Goal: Task Accomplishment & Management: Use online tool/utility

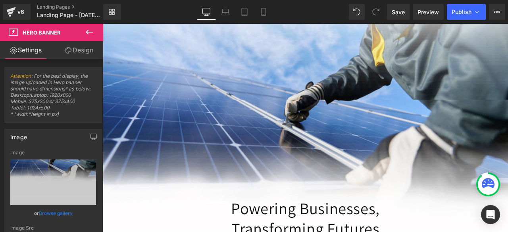
scroll to position [205, 0]
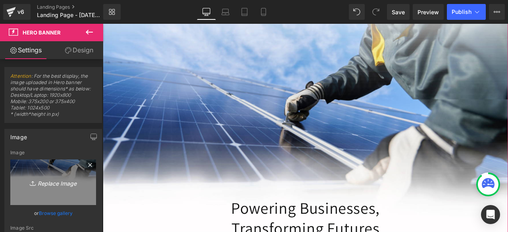
click at [47, 185] on icon "Replace Image" at bounding box center [53, 182] width 64 height 10
type input "C:\fakepath\COMMERCIAL SOLAR COMPANY (16) copy.png"
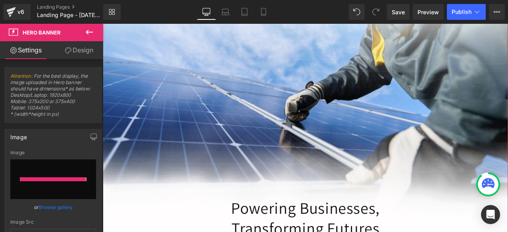
type input "[URL][DOMAIN_NAME]"
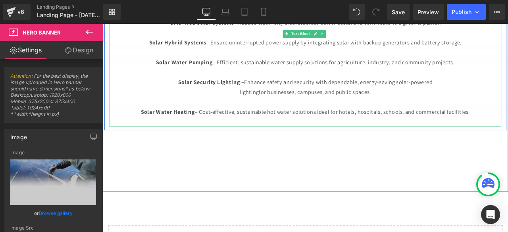
scroll to position [0, 0]
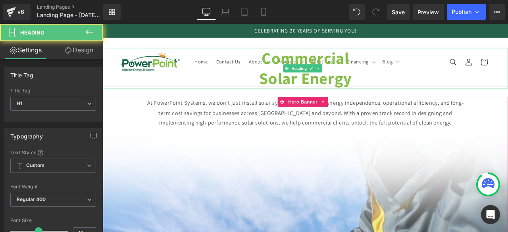
click at [347, 58] on strong "Commercial" at bounding box center [343, 64] width 104 height 25
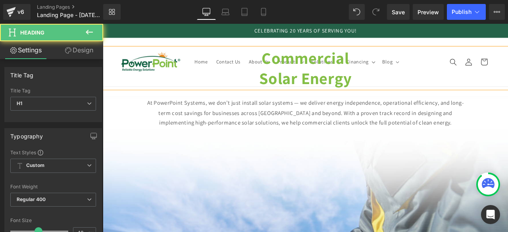
click at [320, 89] on strong "Solar Energy" at bounding box center [343, 88] width 110 height 25
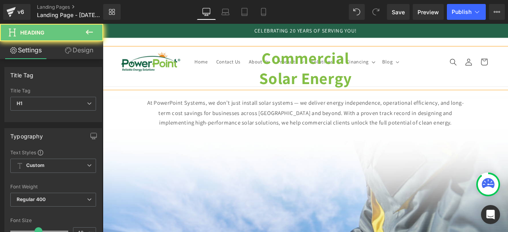
click at [86, 49] on link "Design" at bounding box center [79, 50] width 52 height 18
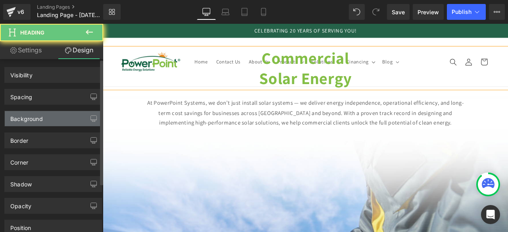
drag, startPoint x: 42, startPoint y: 93, endPoint x: 34, endPoint y: 118, distance: 25.9
click at [42, 93] on div "Spacing" at bounding box center [53, 96] width 97 height 15
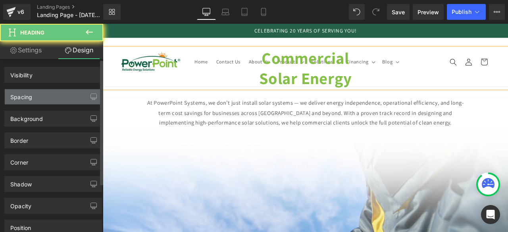
click at [37, 99] on div "Spacing" at bounding box center [53, 96] width 97 height 15
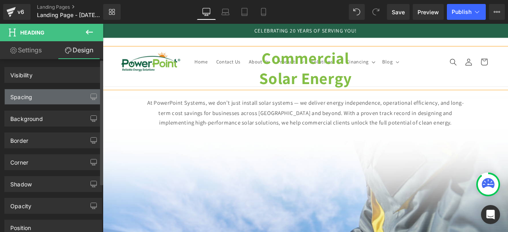
click at [21, 100] on div "Spacing" at bounding box center [53, 96] width 97 height 15
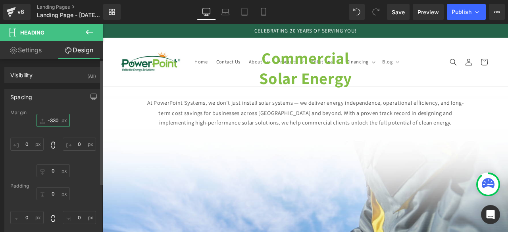
click at [54, 122] on input "-330" at bounding box center [53, 120] width 33 height 13
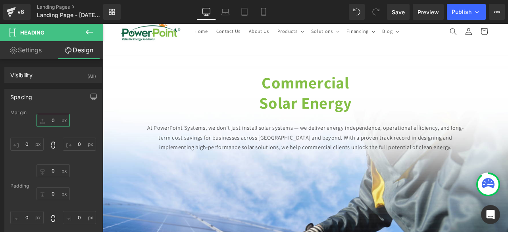
scroll to position [30, 0]
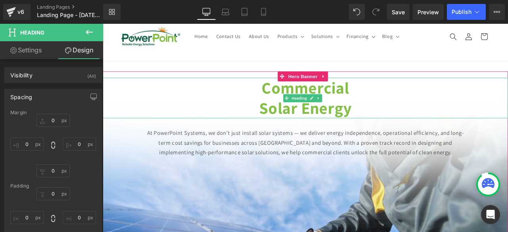
click at [309, 123] on strong "Solar Energy" at bounding box center [343, 123] width 110 height 25
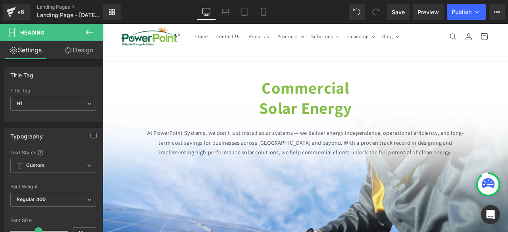
click at [77, 51] on link "Design" at bounding box center [79, 50] width 52 height 18
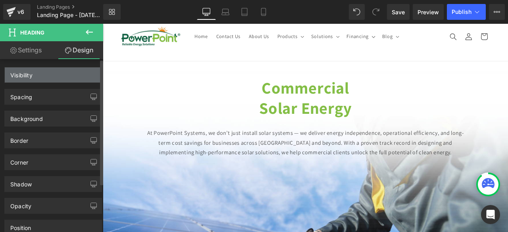
click at [40, 80] on div "Visibility" at bounding box center [53, 74] width 97 height 15
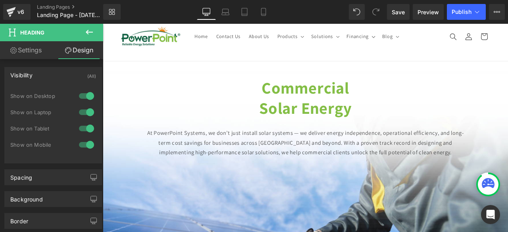
click at [43, 45] on link "Settings" at bounding box center [26, 50] width 52 height 18
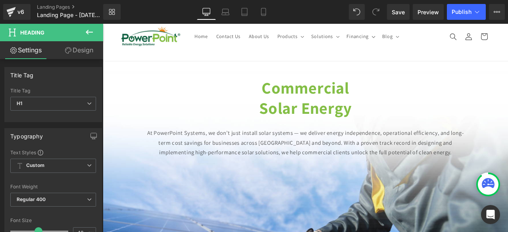
click at [84, 52] on link "Design" at bounding box center [79, 50] width 52 height 18
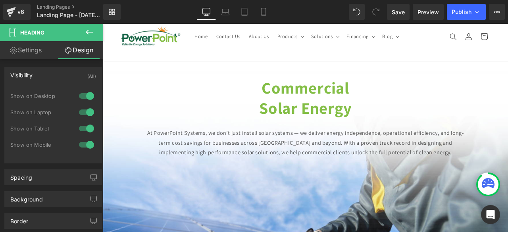
click at [33, 58] on link "Settings" at bounding box center [26, 50] width 52 height 18
type input "100"
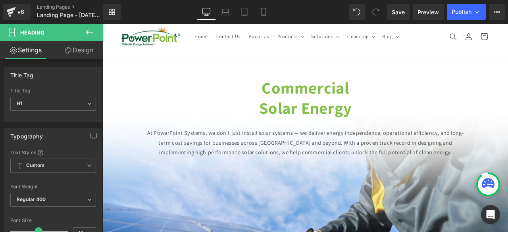
drag, startPoint x: 89, startPoint y: 43, endPoint x: 109, endPoint y: 52, distance: 21.7
click at [89, 43] on link "Design" at bounding box center [79, 50] width 52 height 18
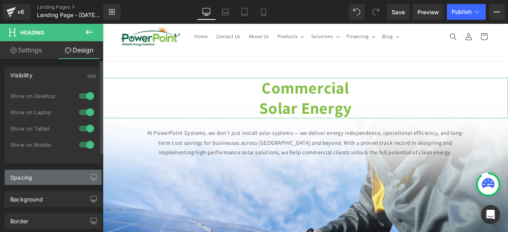
click at [12, 178] on div "Spacing" at bounding box center [21, 175] width 22 height 11
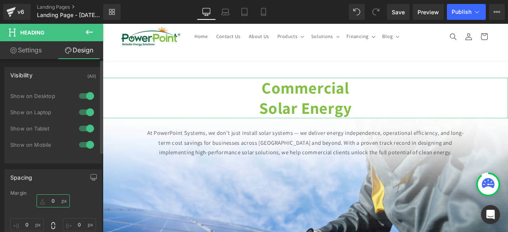
click at [57, 202] on input "0" at bounding box center [53, 201] width 33 height 13
type input "50"
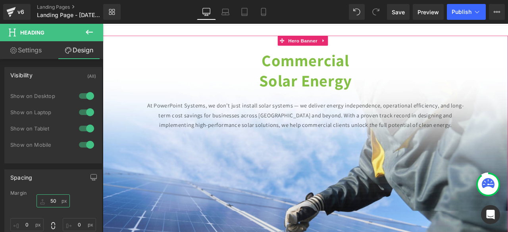
scroll to position [0, 0]
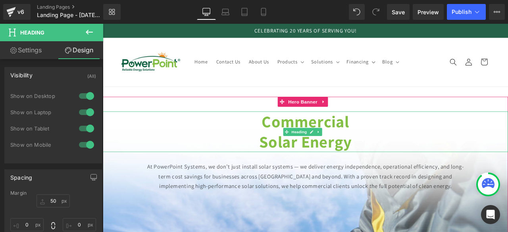
click at [306, 163] on strong "Solar Energy" at bounding box center [343, 163] width 110 height 25
click at [288, 164] on strong "Solar Energy" at bounding box center [343, 163] width 110 height 25
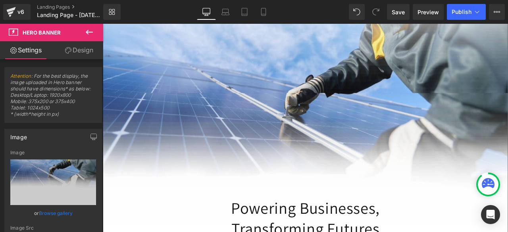
scroll to position [214, 0]
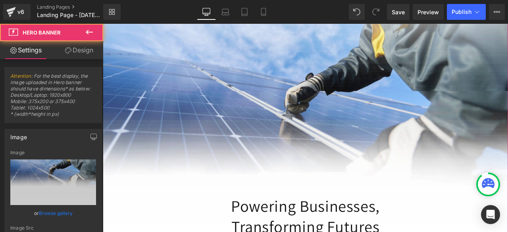
click at [192, 92] on span "Commercial Solar Energy Heading At PowerPoint Systems, we don’t just install so…" at bounding box center [343, 180] width 480 height 549
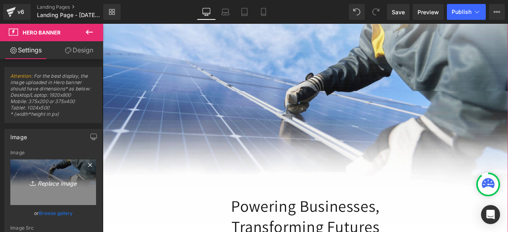
click at [48, 181] on icon "Replace Image" at bounding box center [53, 182] width 64 height 10
type input "C:\fakepath\COMMERCIAL SOLAR COMPANY (17) vuo.png"
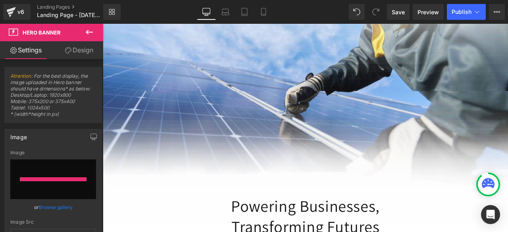
type input "[URL][DOMAIN_NAME]"
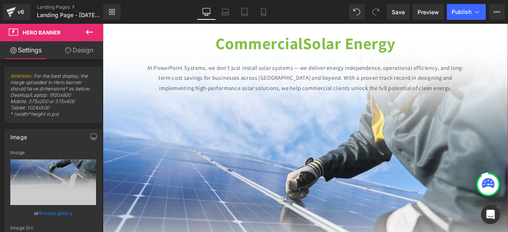
scroll to position [0, 0]
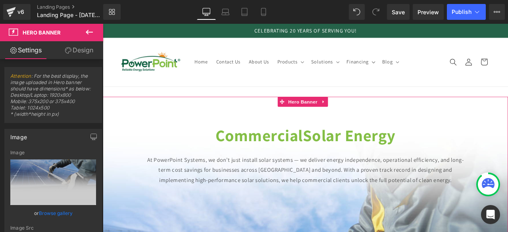
click at [89, 51] on link "Design" at bounding box center [79, 50] width 52 height 18
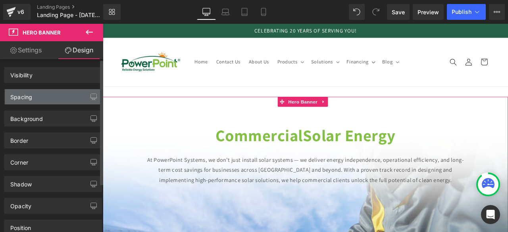
click at [36, 97] on div "Spacing" at bounding box center [53, 96] width 97 height 15
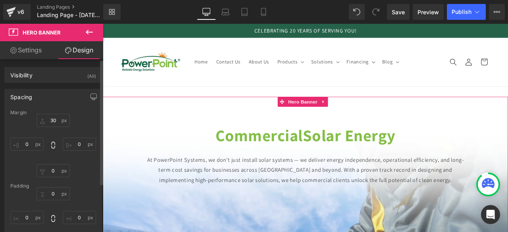
type input "30"
type input "0"
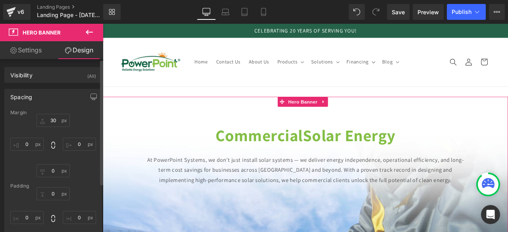
type input "0"
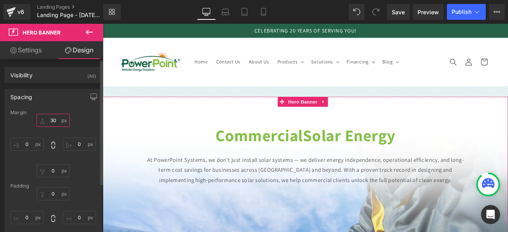
click at [53, 123] on input "30" at bounding box center [53, 120] width 33 height 13
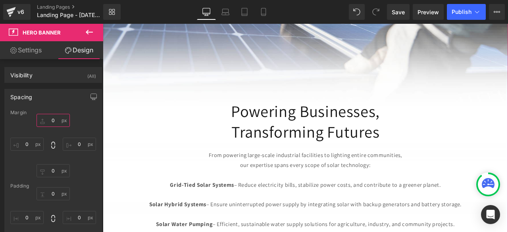
scroll to position [340, 0]
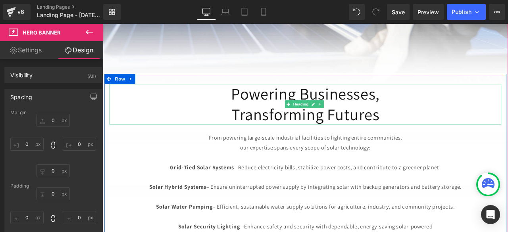
click at [280, 127] on h1 "Transforming Futures" at bounding box center [343, 131] width 464 height 24
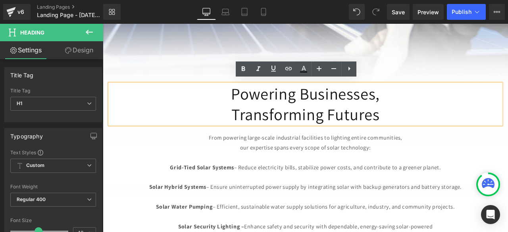
click at [127, 83] on div "Powering Businesses, Transforming Futures Heading From powering large-scale ind…" at bounding box center [343, 202] width 476 height 238
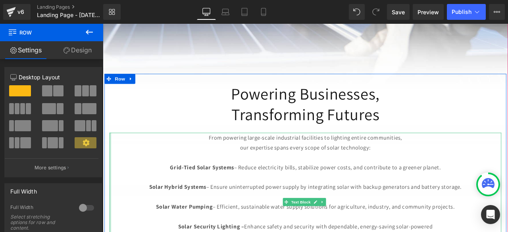
click at [111, 183] on div at bounding box center [112, 235] width 2 height 164
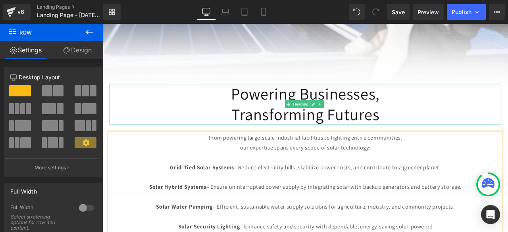
click at [148, 122] on h1 "Transforming Futures" at bounding box center [343, 131] width 464 height 24
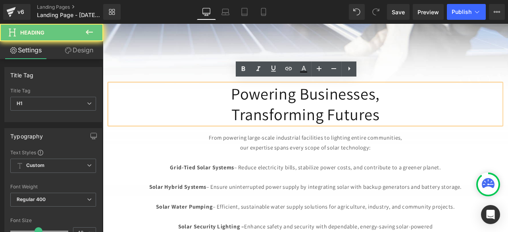
click at [225, 47] on span "Commercial Solar Energy Heading At PowerPoint Systems, we don’t just install so…" at bounding box center [343, 46] width 480 height 549
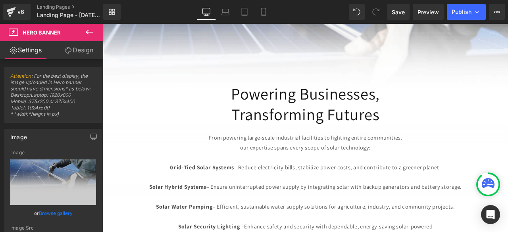
type input "[URL][DOMAIN_NAME]"
click at [508, 60] on div "Commercial Solar Energy Heading At PowerPoint Systems, we don’t just install so…" at bounding box center [343, 46] width 480 height 577
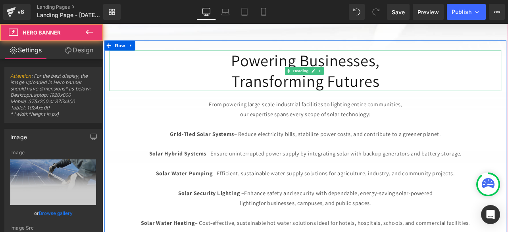
click at [342, 80] on h1 "Powering Businesses," at bounding box center [343, 68] width 464 height 24
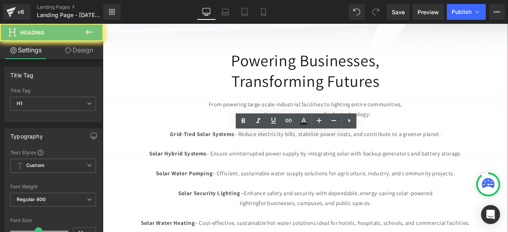
click at [222, 123] on span "Commercial Solar Energy Heading At PowerPoint Systems, we don’t just install so…" at bounding box center [343, 7] width 480 height 549
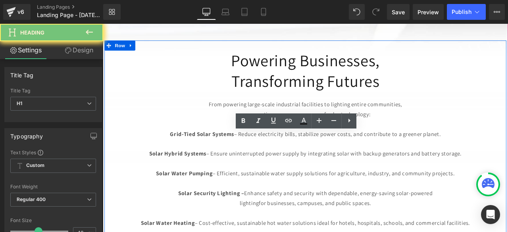
click at [169, 148] on div "Powering Businesses, Transforming Futures Heading From powering large-scale ind…" at bounding box center [343, 163] width 476 height 238
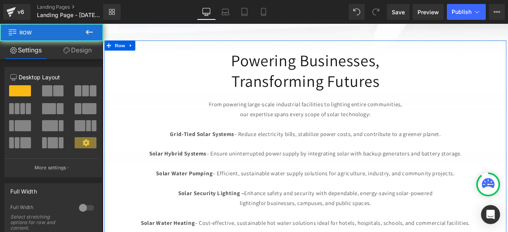
click at [89, 52] on link "Design" at bounding box center [78, 50] width 52 height 18
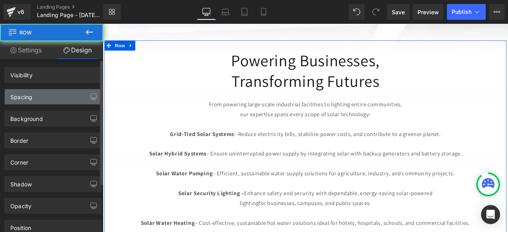
click at [40, 94] on div "Spacing" at bounding box center [53, 96] width 97 height 15
click at [31, 102] on div "Spacing" at bounding box center [53, 96] width 97 height 15
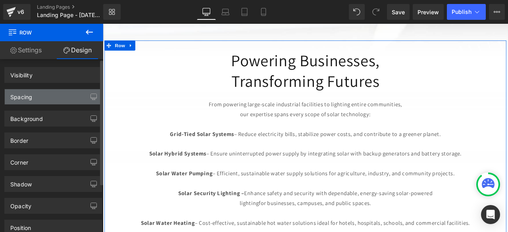
click at [22, 94] on div "Spacing" at bounding box center [21, 94] width 22 height 11
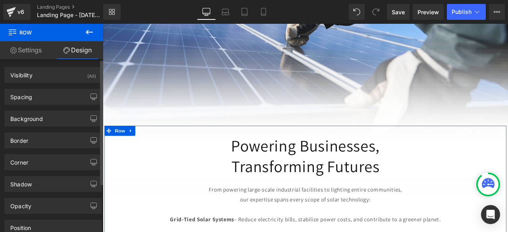
click at [28, 105] on div "Background Color & Image color transparent Color transparent 0 % Image Replace …" at bounding box center [53, 116] width 107 height 22
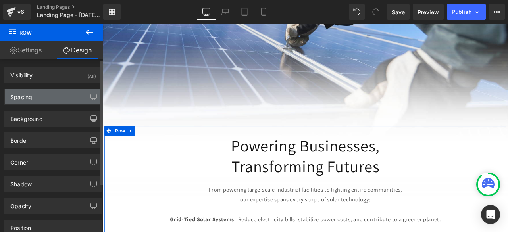
click at [29, 102] on div "Spacing" at bounding box center [53, 96] width 97 height 15
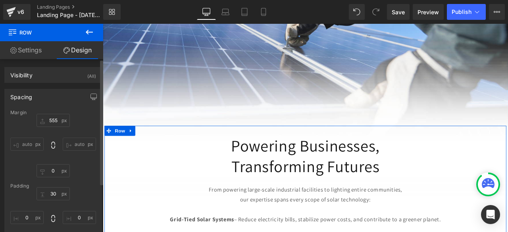
click at [61, 115] on div "Margin" at bounding box center [53, 113] width 86 height 6
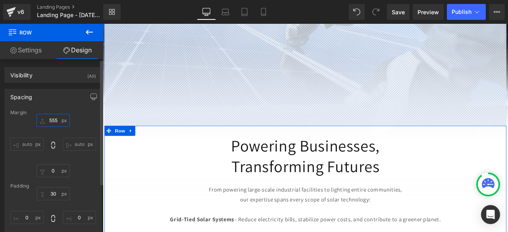
click at [49, 122] on input "555" at bounding box center [53, 120] width 33 height 13
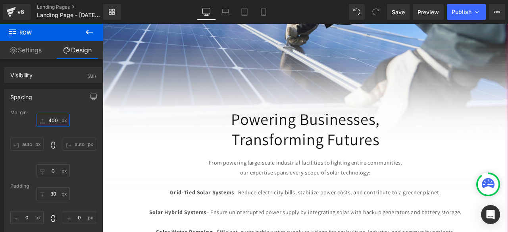
scroll to position [274, 0]
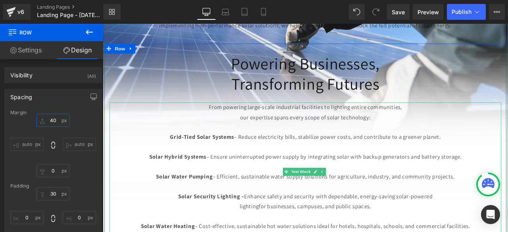
type input "450"
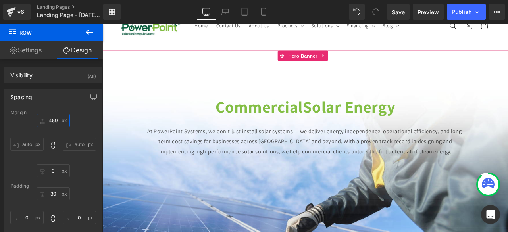
scroll to position [0, 0]
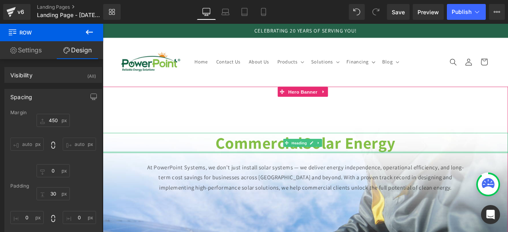
click at [359, 175] on div at bounding box center [343, 176] width 480 height 2
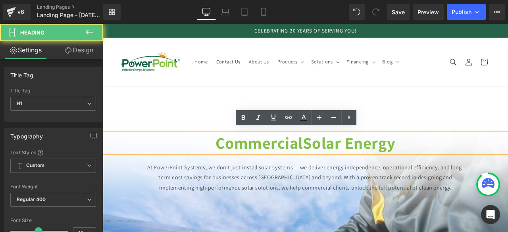
click at [278, 170] on strong "Commercial" at bounding box center [288, 164] width 104 height 25
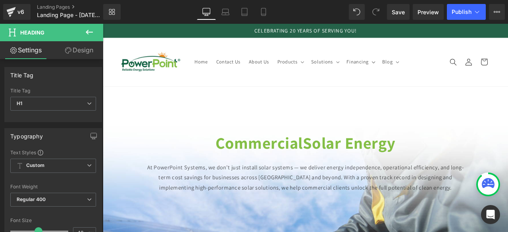
click at [77, 51] on link "Design" at bounding box center [79, 50] width 52 height 18
click at [0, 0] on div "Spacing" at bounding box center [0, 0] width 0 height 0
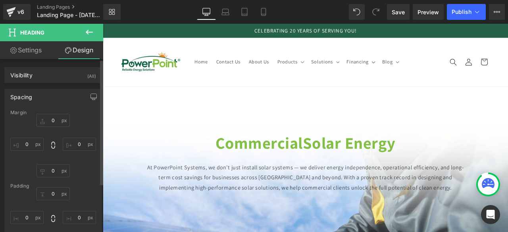
type input "50"
type input "0"
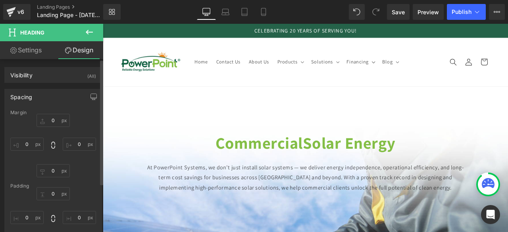
type input "0"
click at [49, 118] on input "50" at bounding box center [53, 120] width 33 height 13
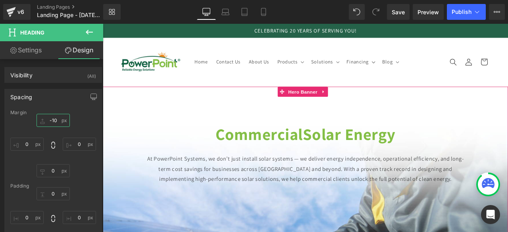
type input "-100"
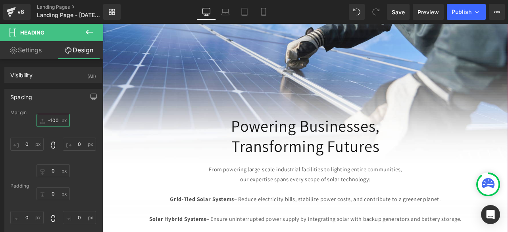
scroll to position [280, 0]
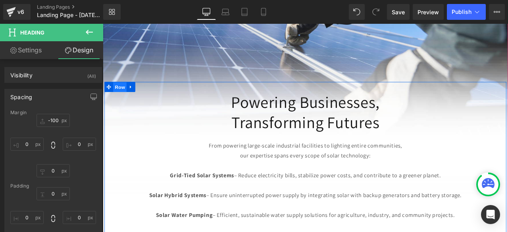
click at [127, 94] on span "Row" at bounding box center [123, 99] width 16 height 12
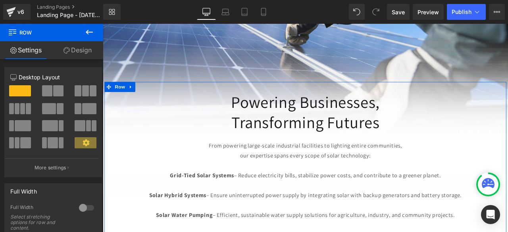
click at [83, 49] on link "Design" at bounding box center [78, 50] width 52 height 18
click at [0, 0] on div "Spacing" at bounding box center [0, 0] width 0 height 0
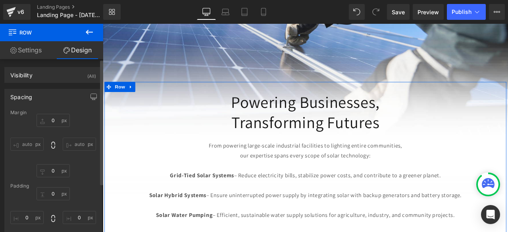
type input "450"
type input "0"
type input "30"
type input "0"
type input "10"
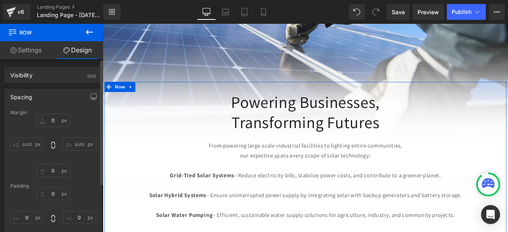
type input "0"
click at [51, 118] on input "450" at bounding box center [53, 120] width 33 height 13
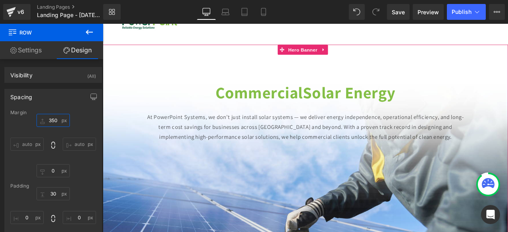
scroll to position [49, 0]
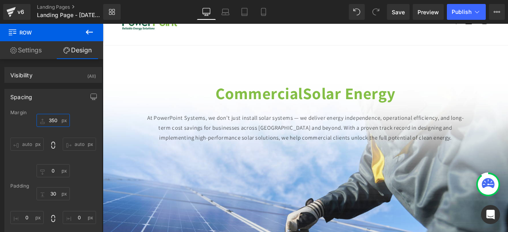
type input "350"
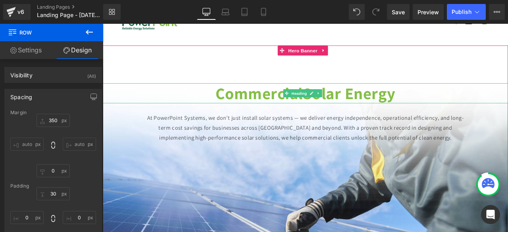
drag, startPoint x: 138, startPoint y: 92, endPoint x: 141, endPoint y: 164, distance: 71.9
click at [138, 94] on h1 "Commercial Solar Energy" at bounding box center [343, 106] width 480 height 24
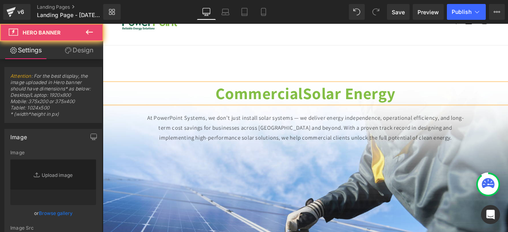
click at [55, 173] on link "Replace Image" at bounding box center [53, 183] width 86 height 46
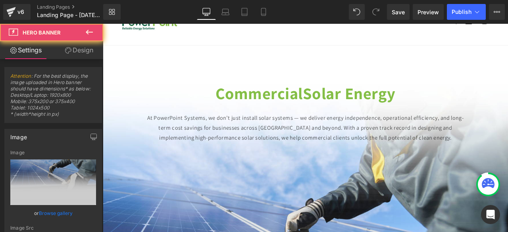
type input "[URL][DOMAIN_NAME]"
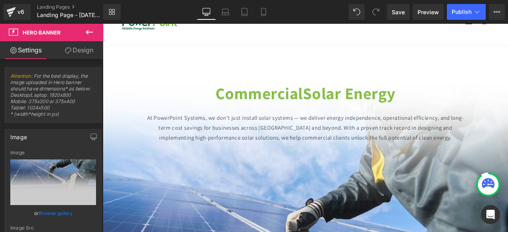
type input "C:\fakepath\COMMERCIAL SOLAR COMPANY (18) hgtd.png"
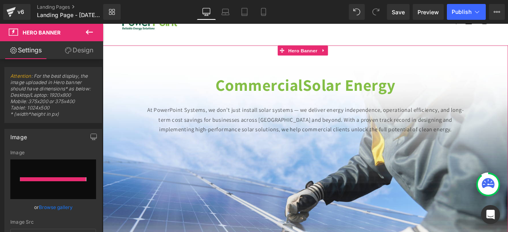
type input "[URL][DOMAIN_NAME]"
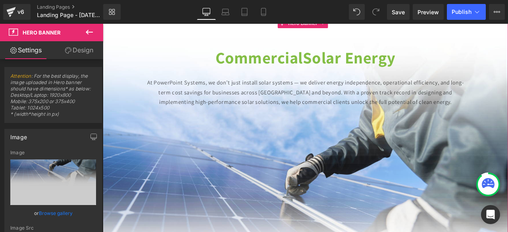
scroll to position [0, 0]
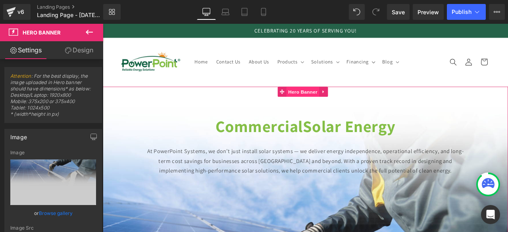
click at [334, 110] on span "Hero Banner" at bounding box center [340, 104] width 39 height 12
click at [81, 55] on link "Design" at bounding box center [79, 50] width 52 height 18
click at [0, 0] on div "Spacing" at bounding box center [0, 0] width 0 height 0
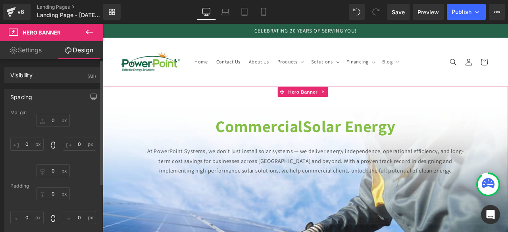
type input "0"
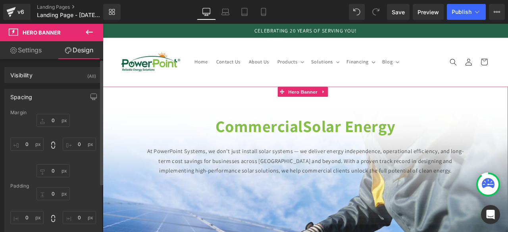
type input "0"
click at [50, 118] on input "0" at bounding box center [53, 120] width 33 height 13
type input "2"
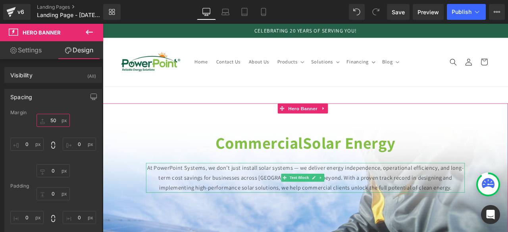
type input "5"
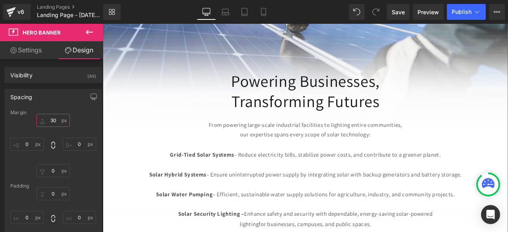
scroll to position [287, 0]
type input "30"
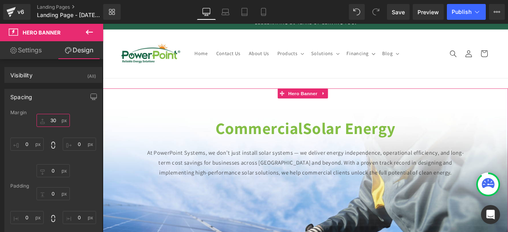
scroll to position [0, 0]
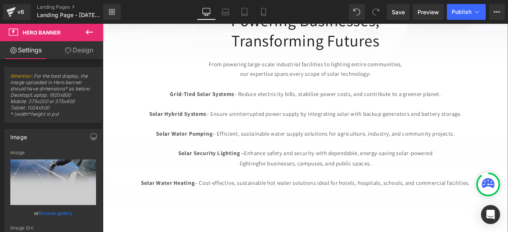
scroll to position [423, 0]
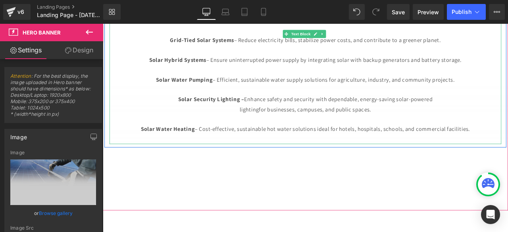
click at [390, 42] on p "Grid-Tied Solar Systems – Reduce electricity bills, stabilize power costs, and …" at bounding box center [343, 43] width 464 height 12
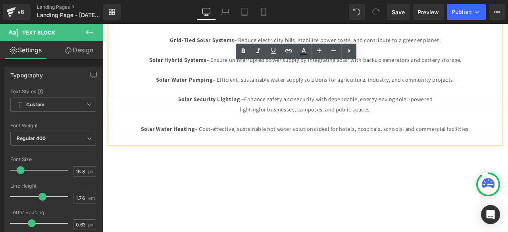
click at [394, 42] on p "Grid-Tied Solar Systems – Reduce electricity bills, stabilize power costs, and …" at bounding box center [343, 43] width 464 height 12
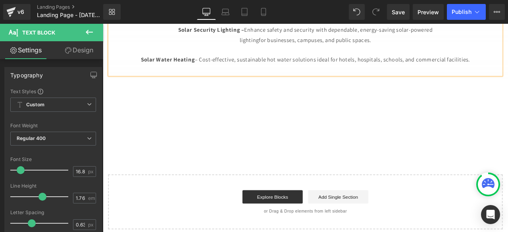
scroll to position [0, 0]
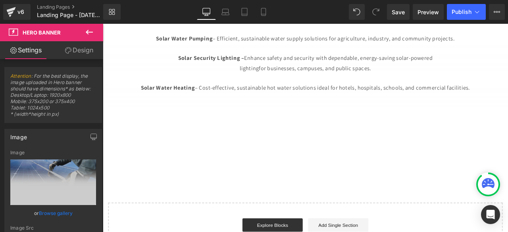
scroll to position [470, 0]
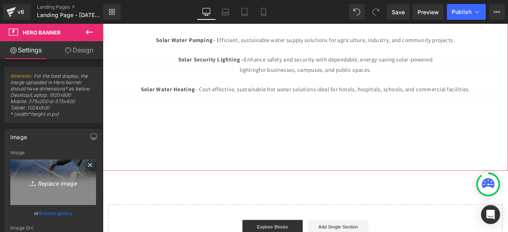
click at [36, 187] on icon "Replace Image" at bounding box center [53, 182] width 64 height 10
type input "C:\fakepath\COMMERCIAL SOLAR COMPANY (18) hgtd.png"
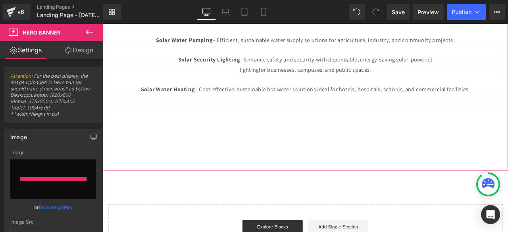
type input "[URL][DOMAIN_NAME]"
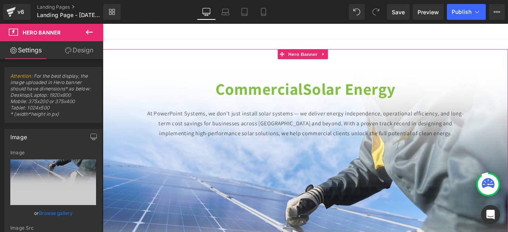
scroll to position [0, 0]
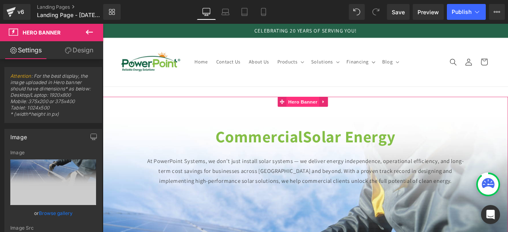
click at [341, 118] on span "Hero Banner" at bounding box center [340, 116] width 39 height 12
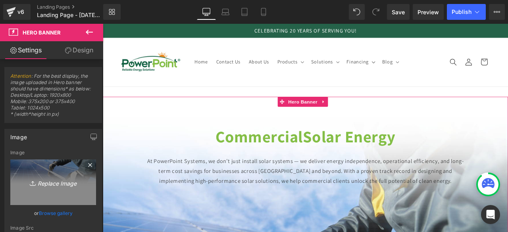
click at [48, 178] on icon "Replace Image" at bounding box center [53, 182] width 64 height 10
type input "C:\fakepath\COMMERCIAL SOLAR COMPANY (18) hgtdWE.png"
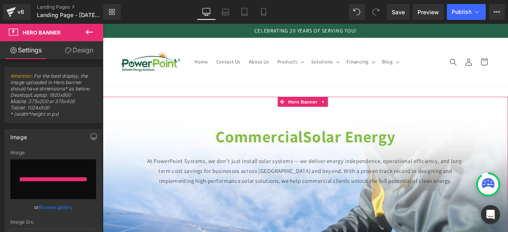
type input "[URL][DOMAIN_NAME]"
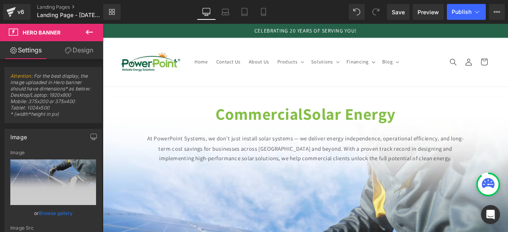
scroll to position [333, 0]
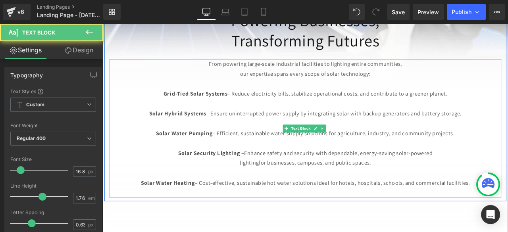
click at [373, 190] on div "From powering large-scale industrial facilities to lighting entire communities,…" at bounding box center [343, 148] width 464 height 164
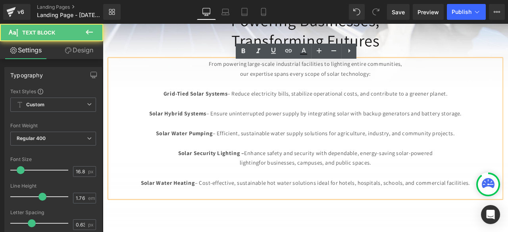
click at [383, 214] on div "Commercial Solar Energy Heading At PowerPoint Systems, we don’t just install so…" at bounding box center [343, 30] width 480 height 504
click at [422, 215] on div "Commercial Solar Energy Heading At PowerPoint Systems, we don’t just install so…" at bounding box center [343, 30] width 480 height 504
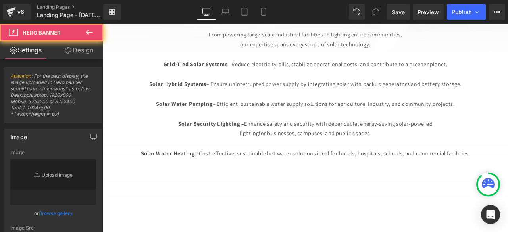
click at [81, 52] on link "Design" at bounding box center [79, 50] width 52 height 18
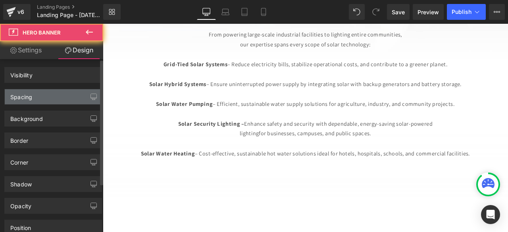
drag, startPoint x: 56, startPoint y: 98, endPoint x: 35, endPoint y: 102, distance: 21.3
click at [56, 98] on div "Spacing" at bounding box center [53, 96] width 97 height 15
click at [25, 97] on div "Spacing" at bounding box center [21, 94] width 22 height 11
click at [22, 93] on div "Spacing" at bounding box center [21, 94] width 22 height 11
click at [22, 96] on div "Spacing" at bounding box center [21, 94] width 22 height 11
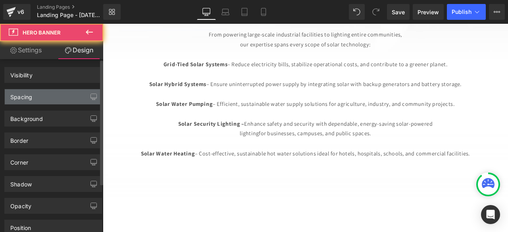
click at [31, 94] on div "Spacing" at bounding box center [21, 94] width 22 height 11
click at [68, 103] on div "Spacing" at bounding box center [53, 96] width 97 height 15
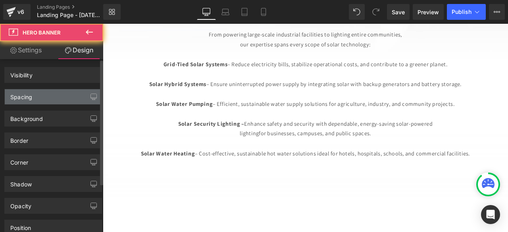
click at [19, 96] on div "Spacing" at bounding box center [21, 94] width 22 height 11
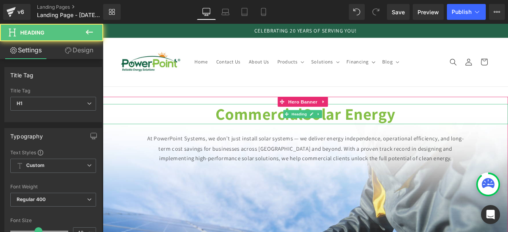
drag, startPoint x: 292, startPoint y: 116, endPoint x: 174, endPoint y: 140, distance: 120.4
click at [292, 119] on div "Commercial Solar Energy Heading" at bounding box center [343, 131] width 480 height 24
click at [173, 140] on div "Commercial Solar Energy" at bounding box center [343, 131] width 480 height 24
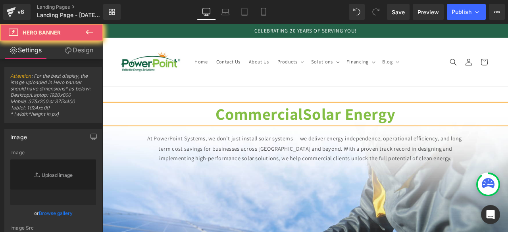
click at [77, 44] on link "Design" at bounding box center [79, 50] width 52 height 18
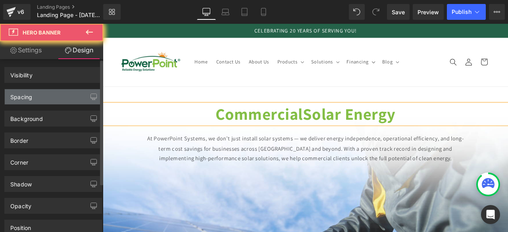
click at [32, 100] on div "Spacing" at bounding box center [21, 94] width 22 height 11
click at [24, 92] on div "Spacing" at bounding box center [21, 94] width 22 height 11
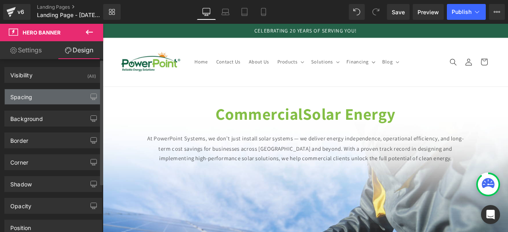
click at [56, 93] on div "Spacing" at bounding box center [53, 96] width 97 height 15
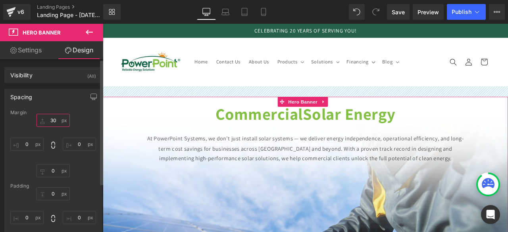
click at [56, 122] on input "30" at bounding box center [53, 120] width 33 height 13
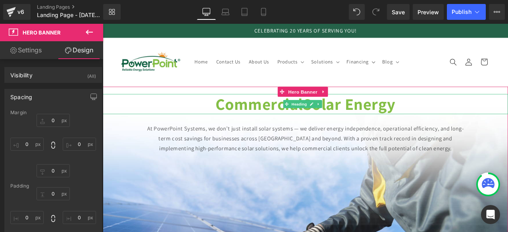
click at [391, 120] on strong "Solar Energy" at bounding box center [395, 118] width 110 height 25
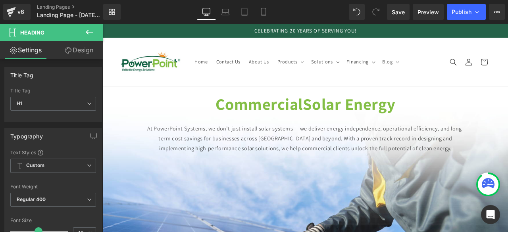
click at [84, 48] on link "Design" at bounding box center [79, 50] width 52 height 18
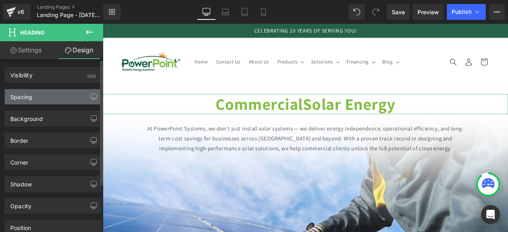
click at [21, 94] on div "Spacing" at bounding box center [21, 94] width 22 height 11
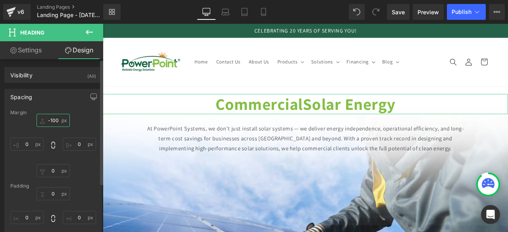
click at [51, 122] on input "-100" at bounding box center [53, 120] width 33 height 13
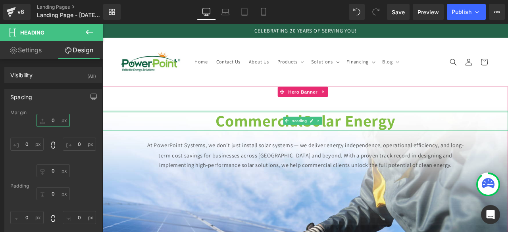
scroll to position [358, 0]
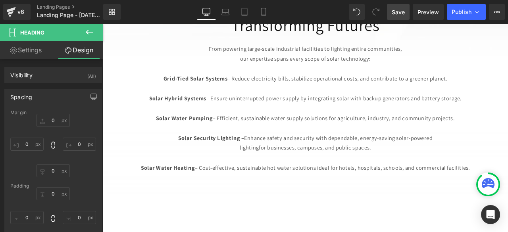
click at [404, 12] on span "Save" at bounding box center [398, 12] width 13 height 8
